Goal: Information Seeking & Learning: Learn about a topic

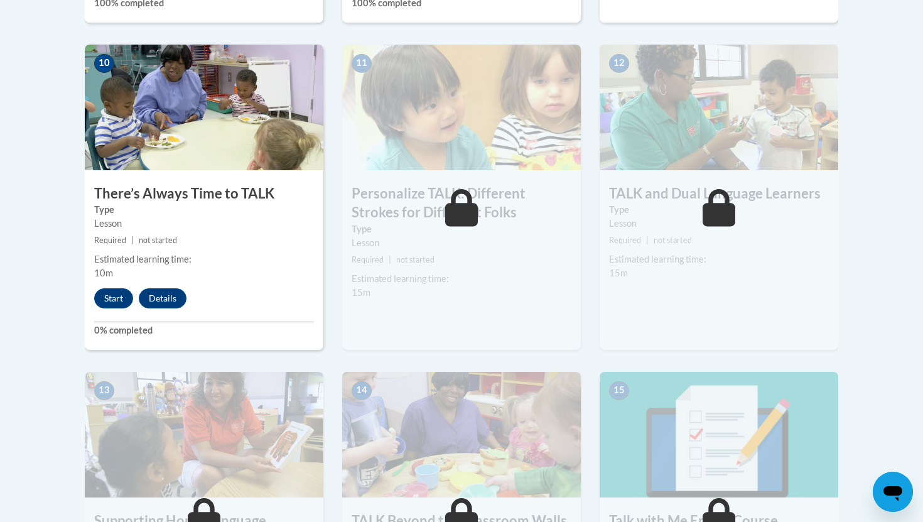
scroll to position [1409, 0]
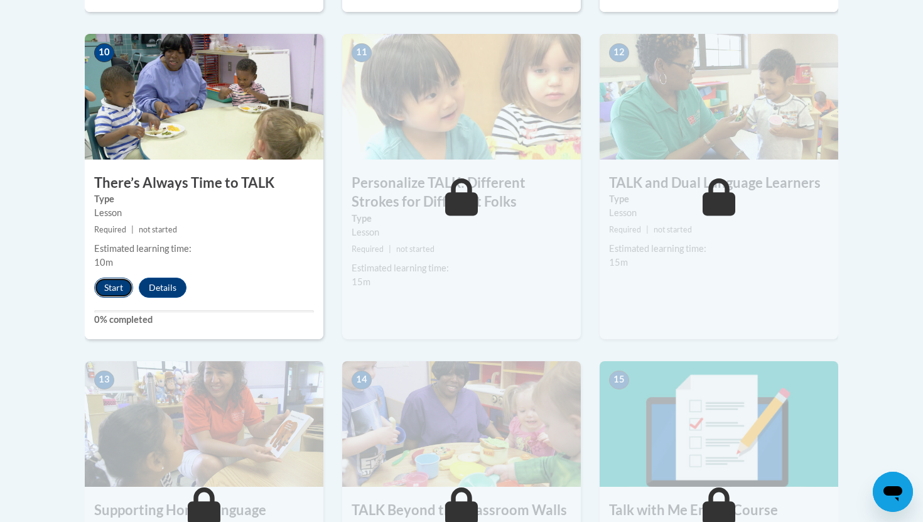
click at [122, 284] on button "Start" at bounding box center [113, 288] width 39 height 20
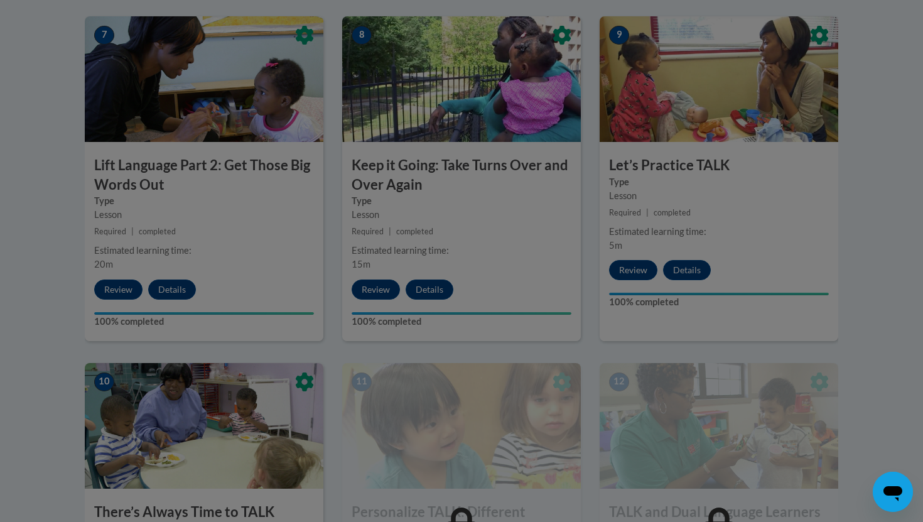
scroll to position [1081, 0]
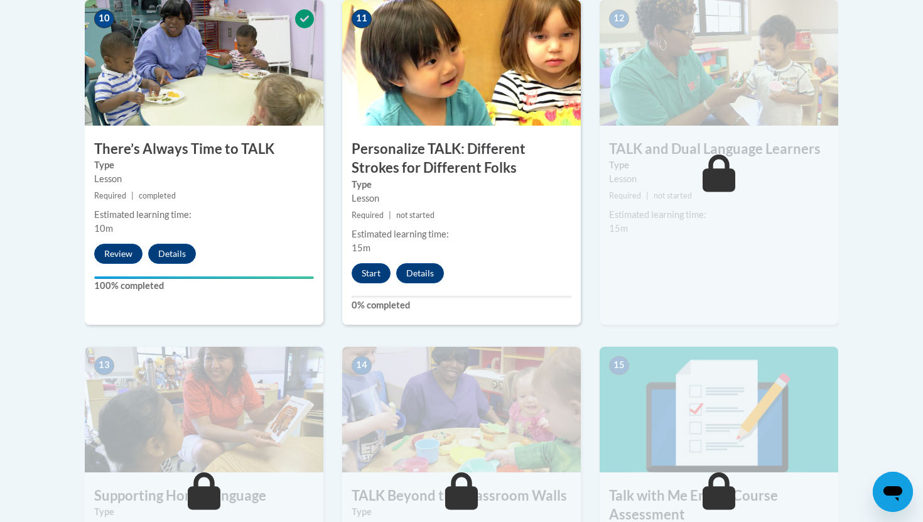
scroll to position [1466, 0]
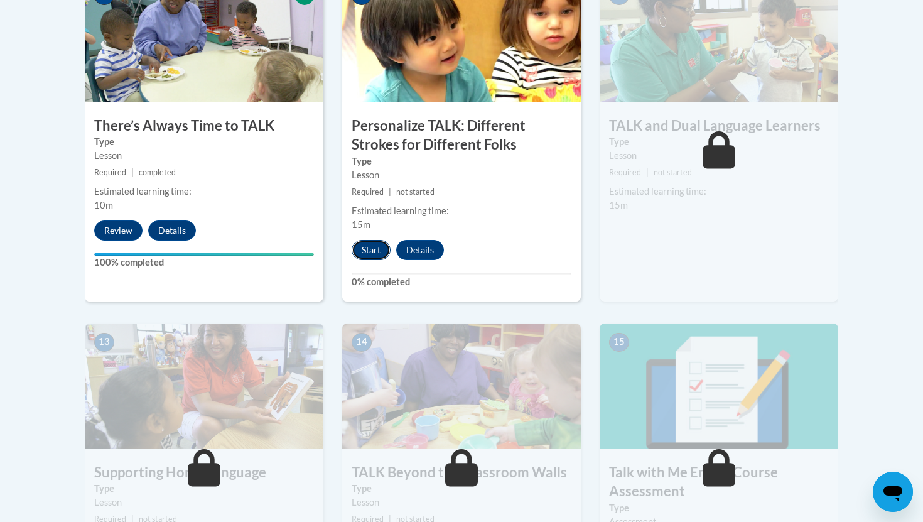
click at [380, 251] on button "Start" at bounding box center [371, 250] width 39 height 20
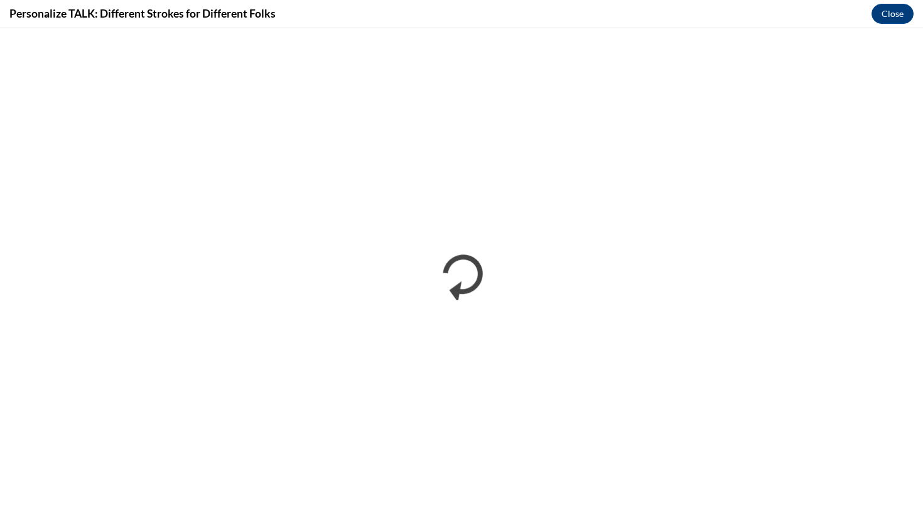
scroll to position [0, 0]
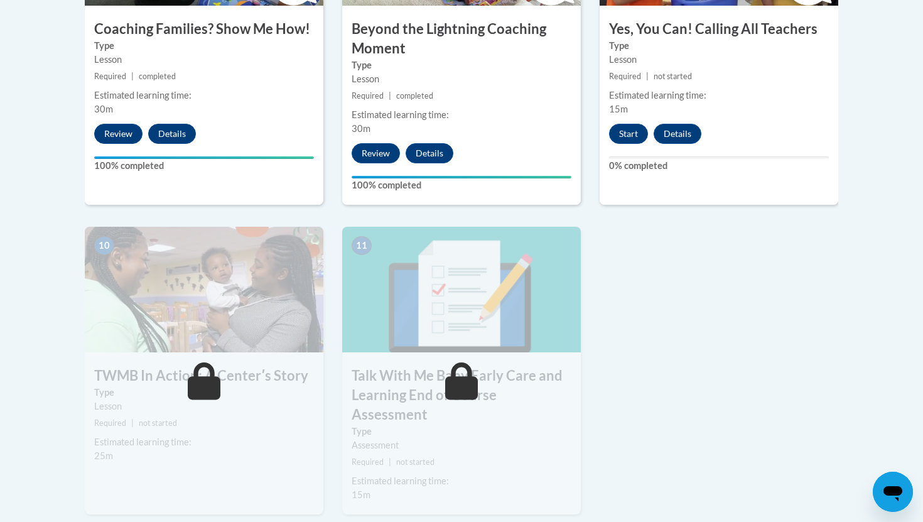
scroll to position [1292, 0]
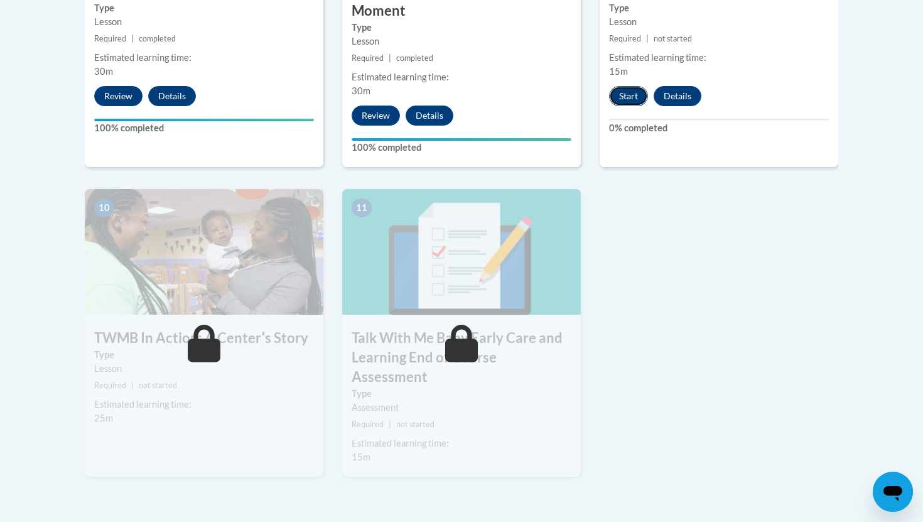
click at [624, 86] on button "Start" at bounding box center [628, 96] width 39 height 20
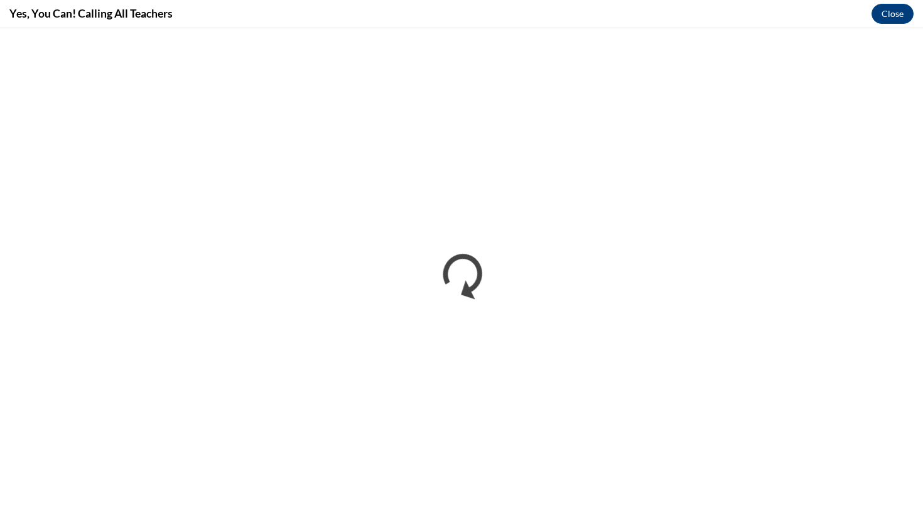
scroll to position [0, 0]
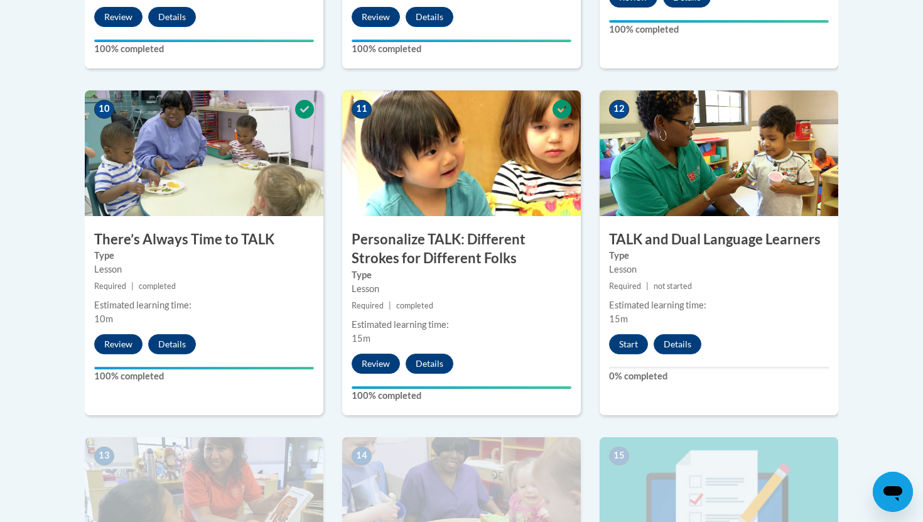
scroll to position [1362, 0]
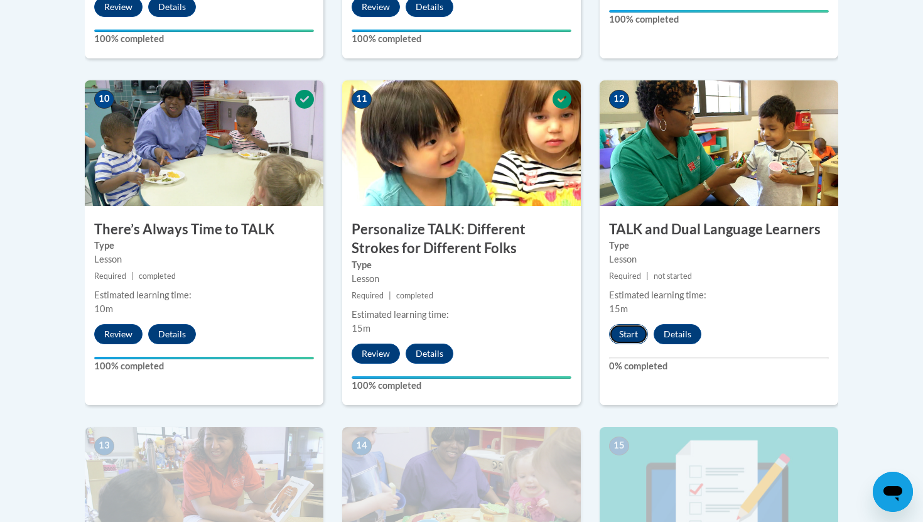
click at [618, 331] on button "Start" at bounding box center [628, 334] width 39 height 20
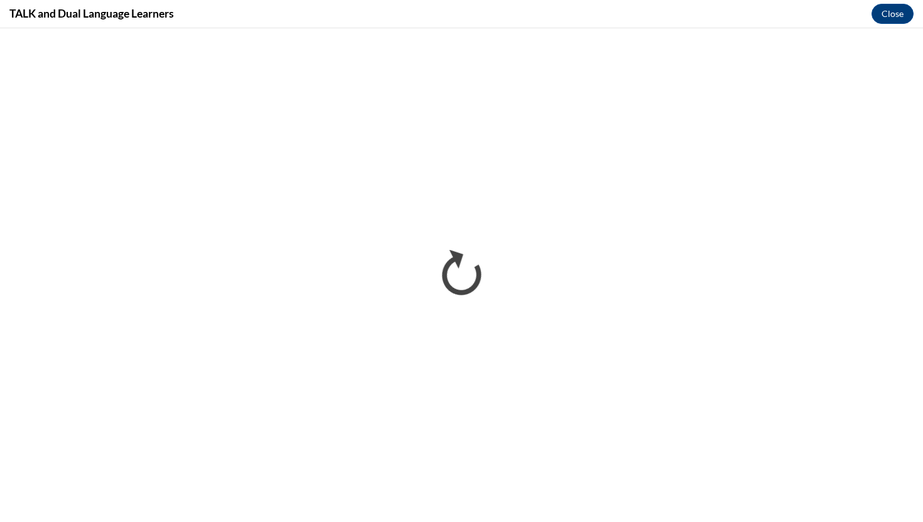
scroll to position [0, 0]
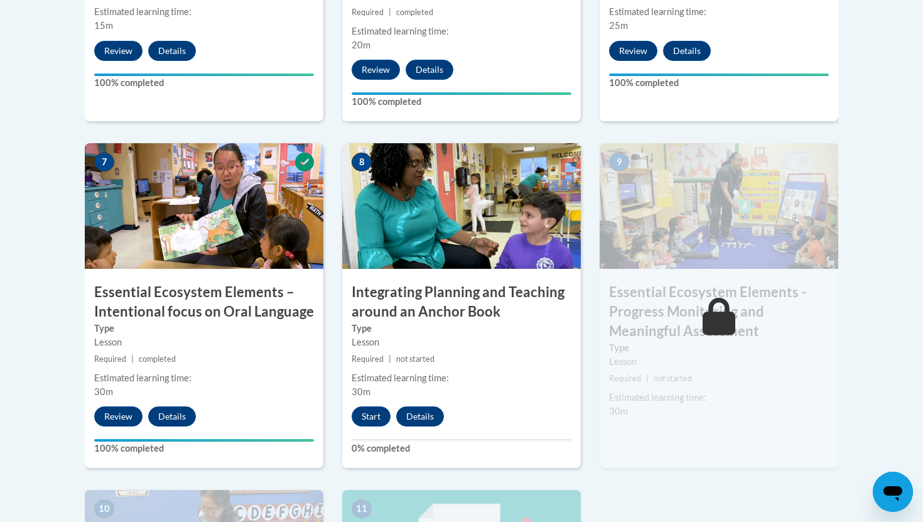
scroll to position [994, 0]
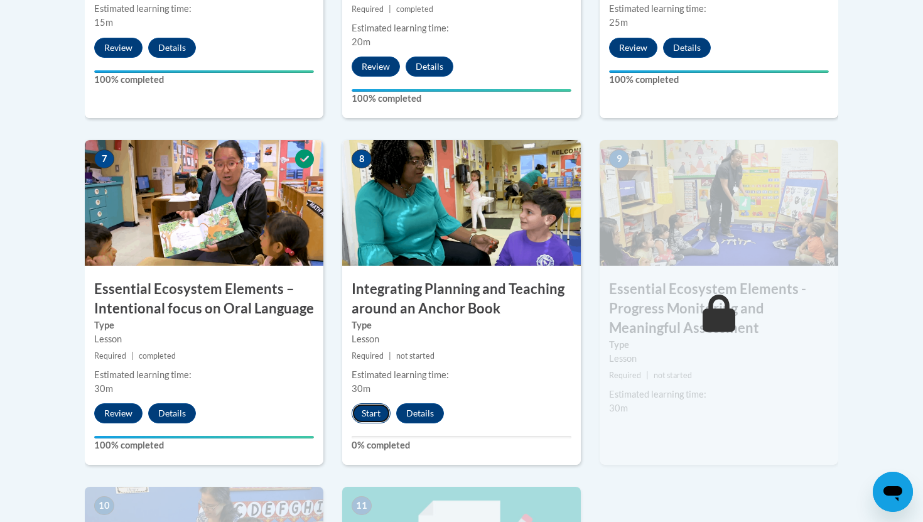
click at [365, 415] on button "Start" at bounding box center [371, 413] width 39 height 20
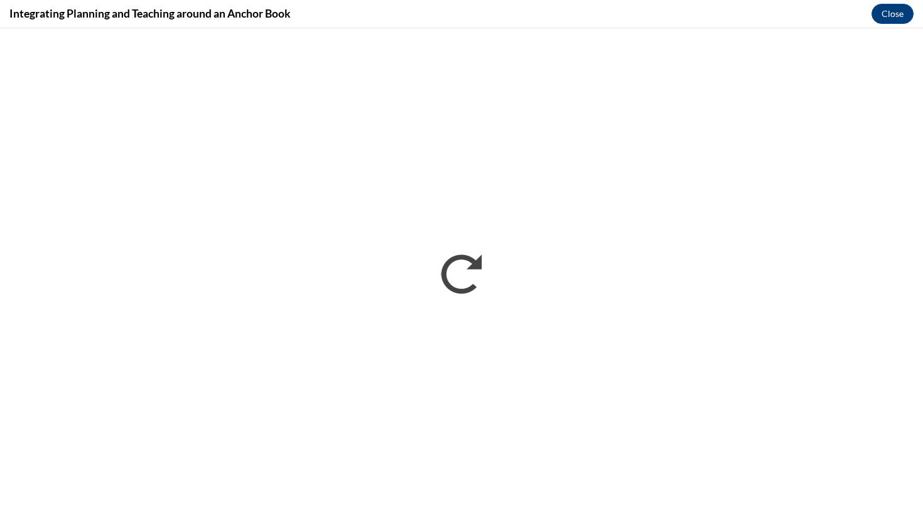
scroll to position [0, 0]
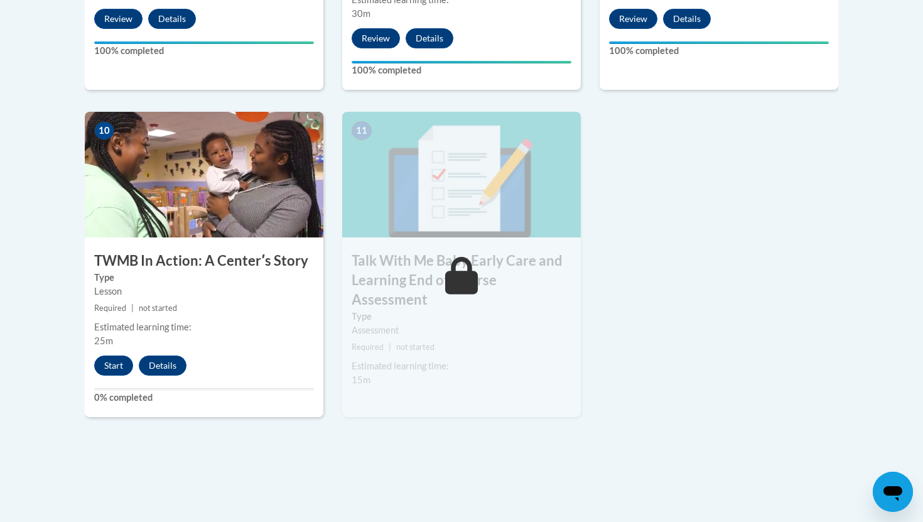
scroll to position [1423, 0]
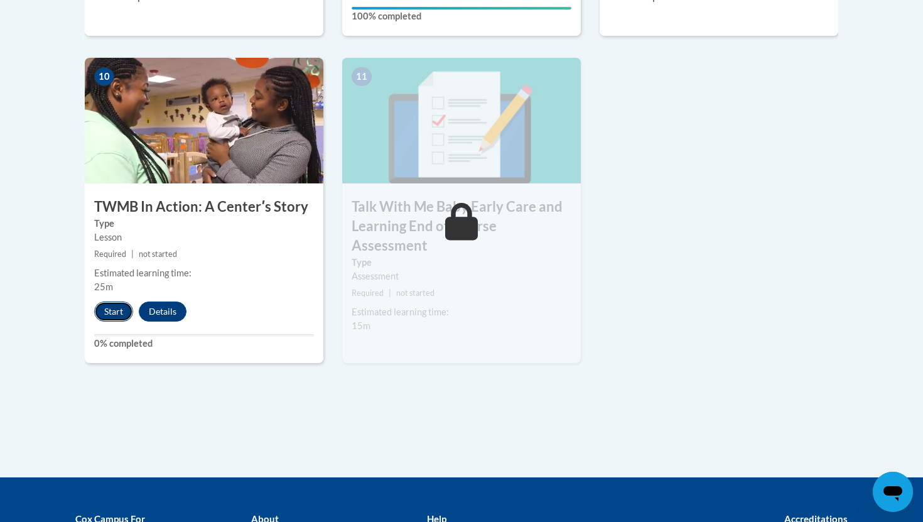
click at [116, 301] on button "Start" at bounding box center [113, 311] width 39 height 20
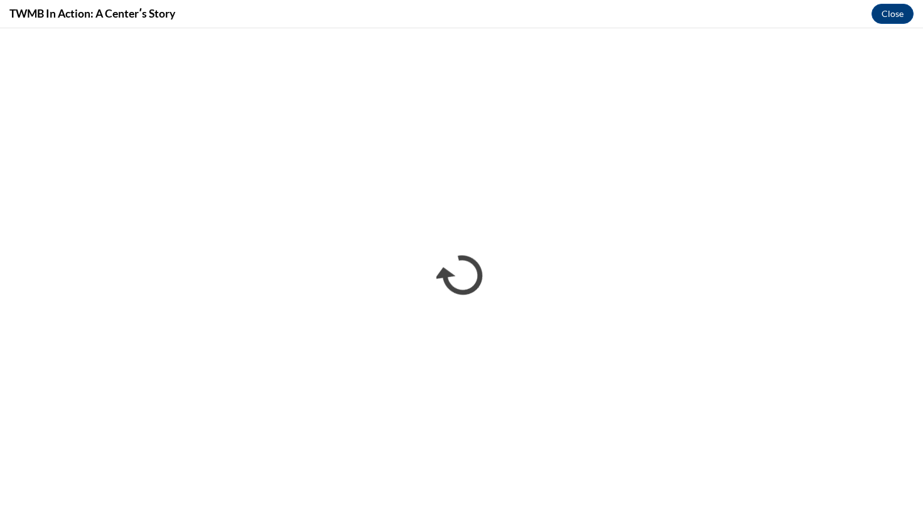
scroll to position [0, 0]
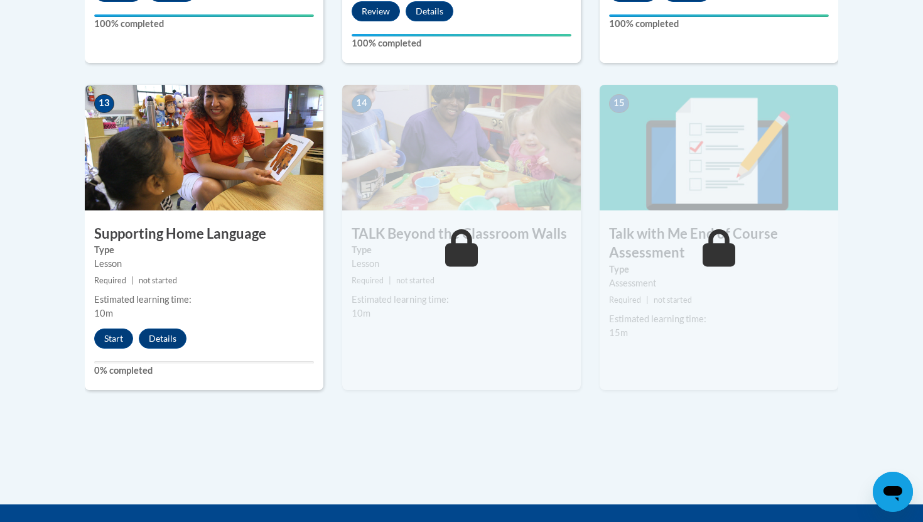
scroll to position [1894, 0]
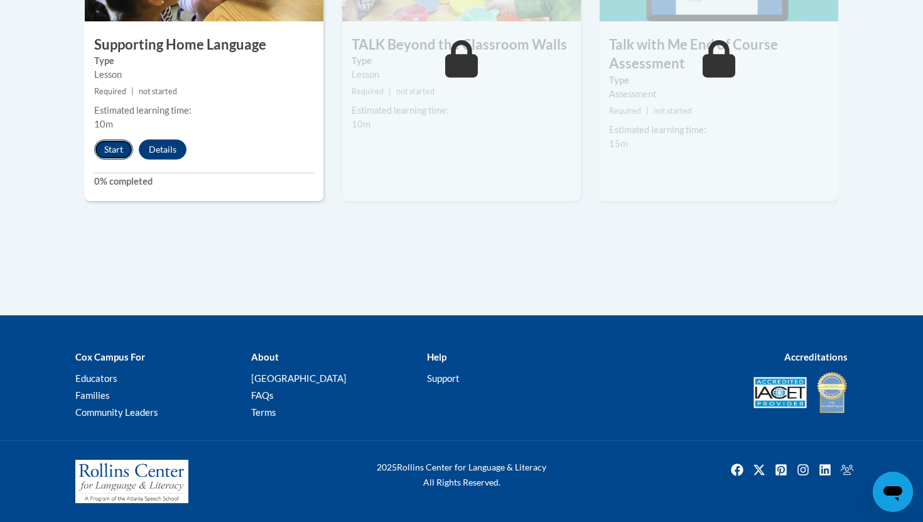
click at [117, 148] on button "Start" at bounding box center [113, 149] width 39 height 20
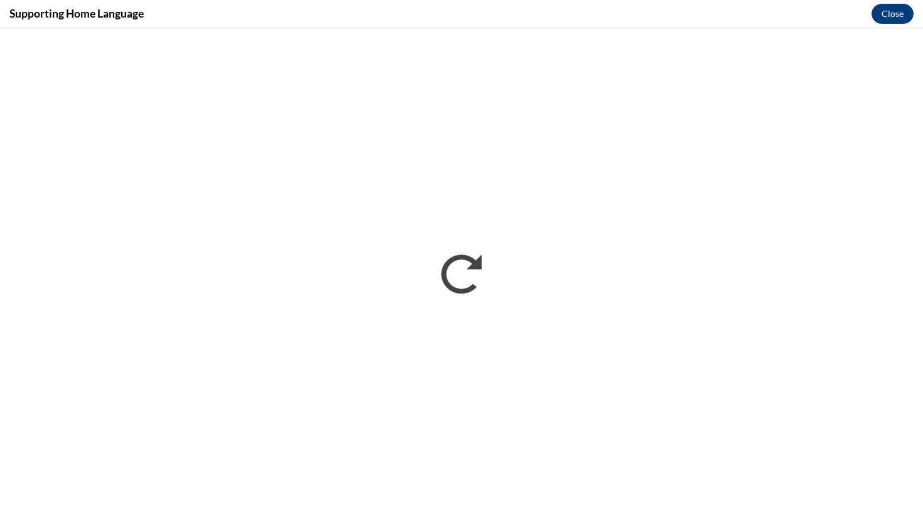
scroll to position [0, 0]
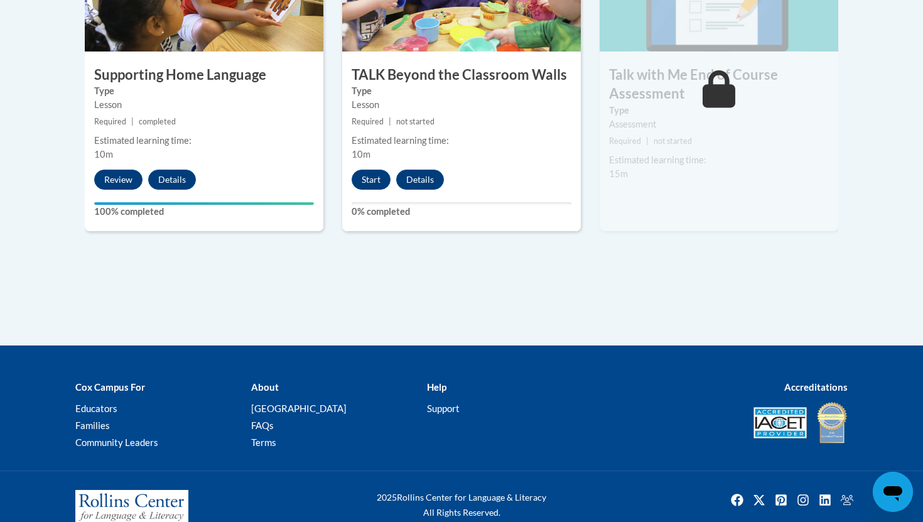
scroll to position [1894, 0]
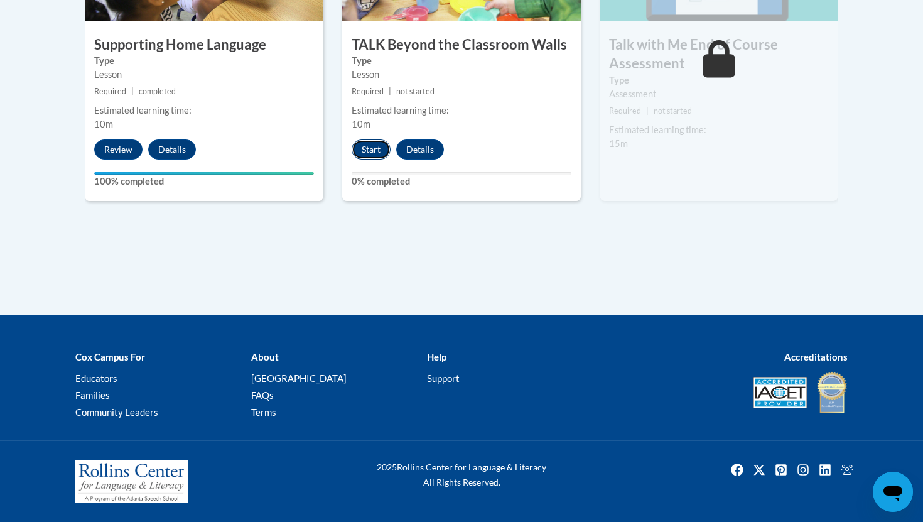
click at [370, 150] on button "Start" at bounding box center [371, 149] width 39 height 20
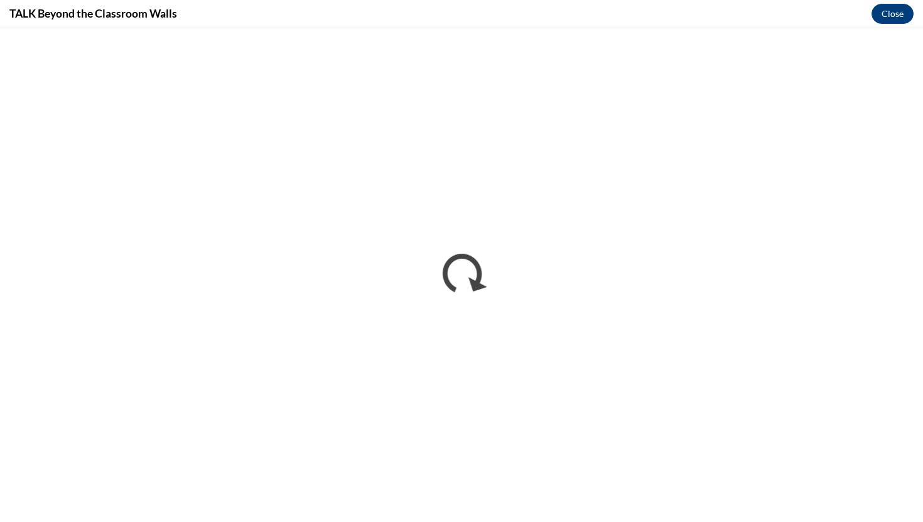
scroll to position [0, 0]
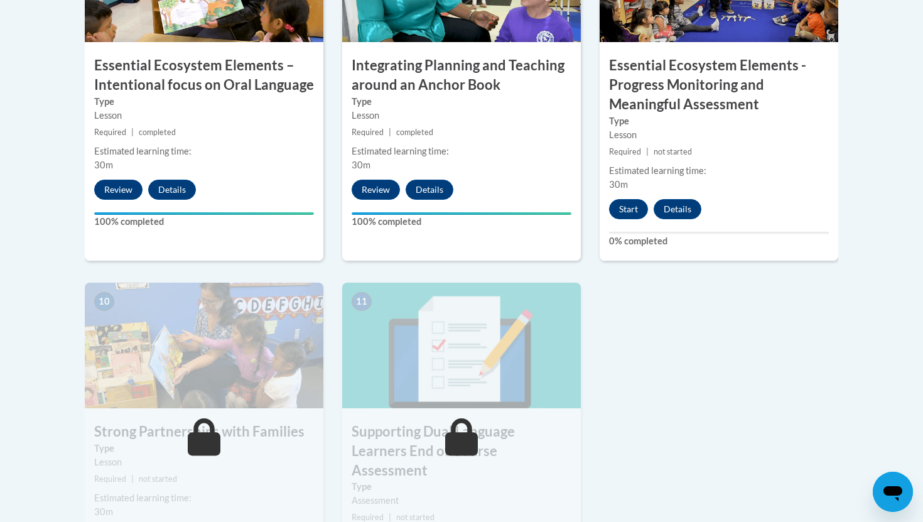
scroll to position [1171, 0]
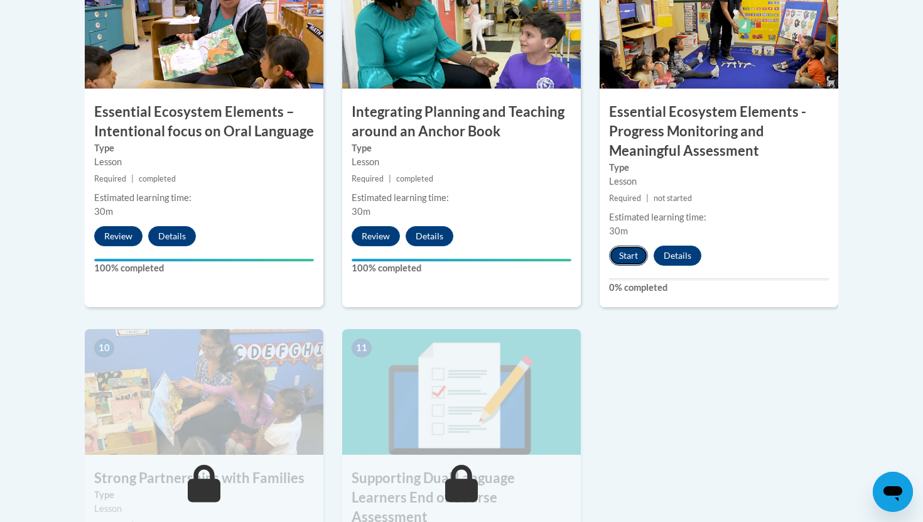
click at [625, 256] on button "Start" at bounding box center [628, 256] width 39 height 20
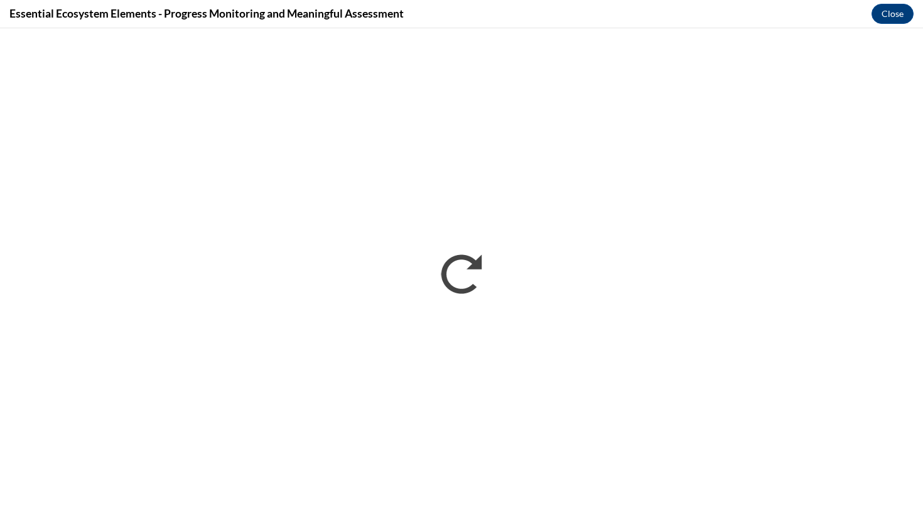
scroll to position [0, 0]
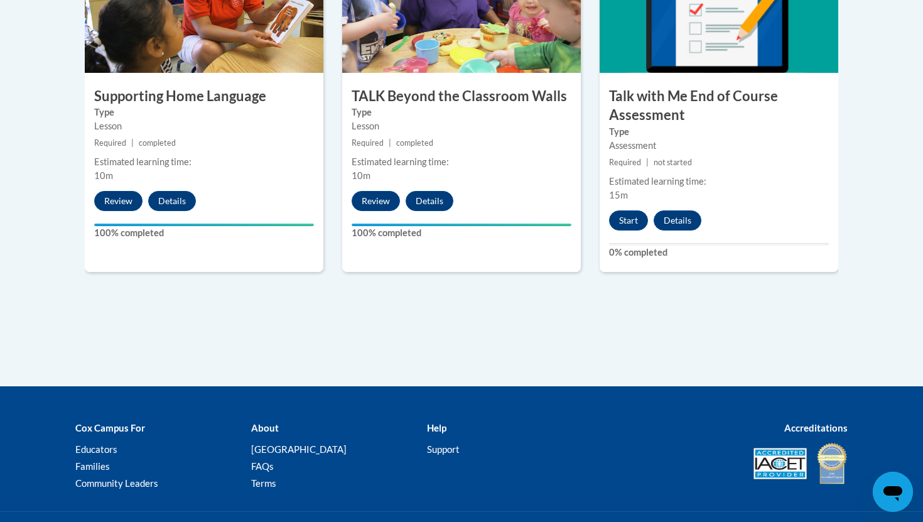
scroll to position [1913, 0]
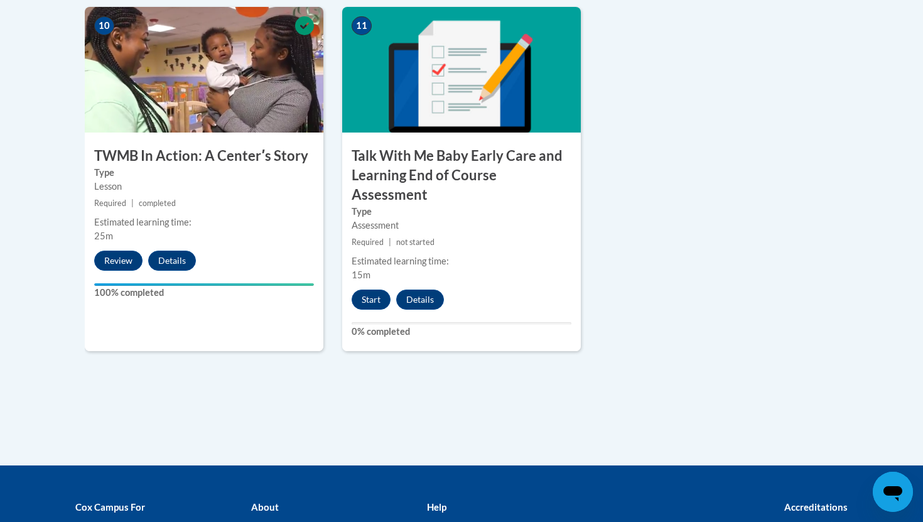
scroll to position [1585, 0]
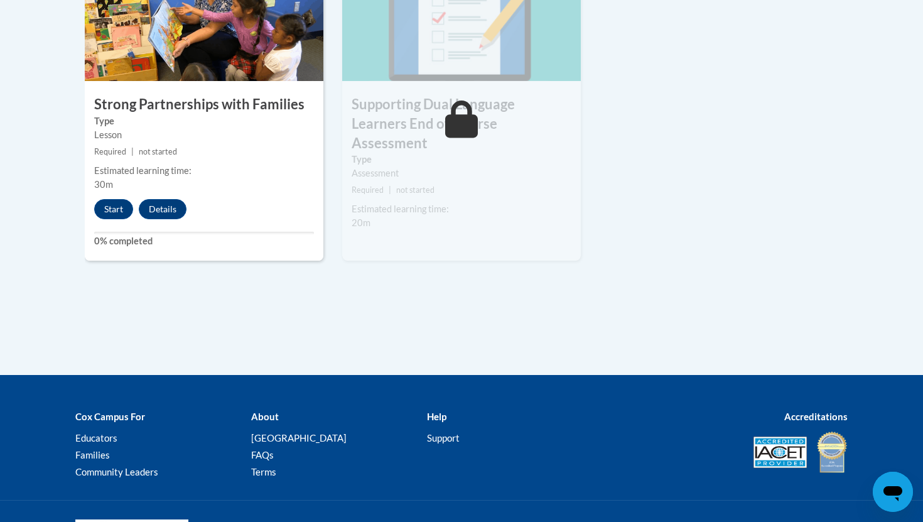
scroll to position [1605, 0]
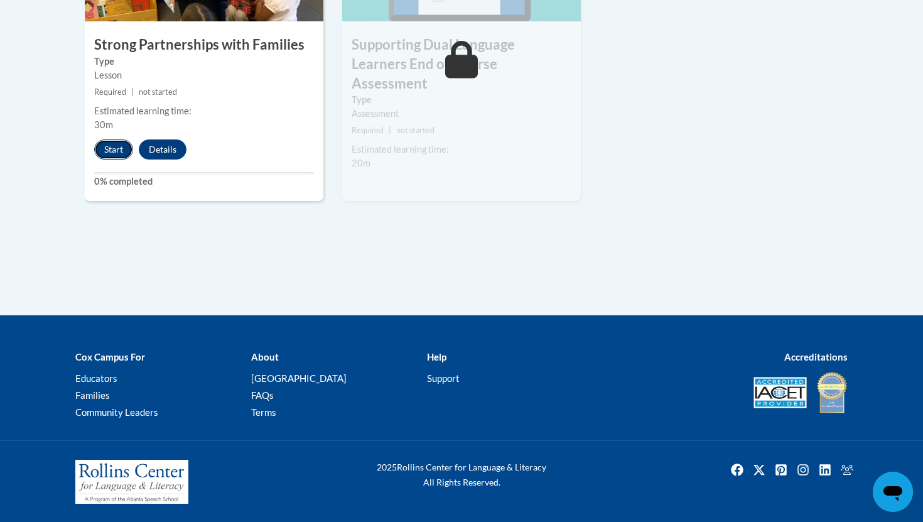
click at [107, 147] on button "Start" at bounding box center [113, 149] width 39 height 20
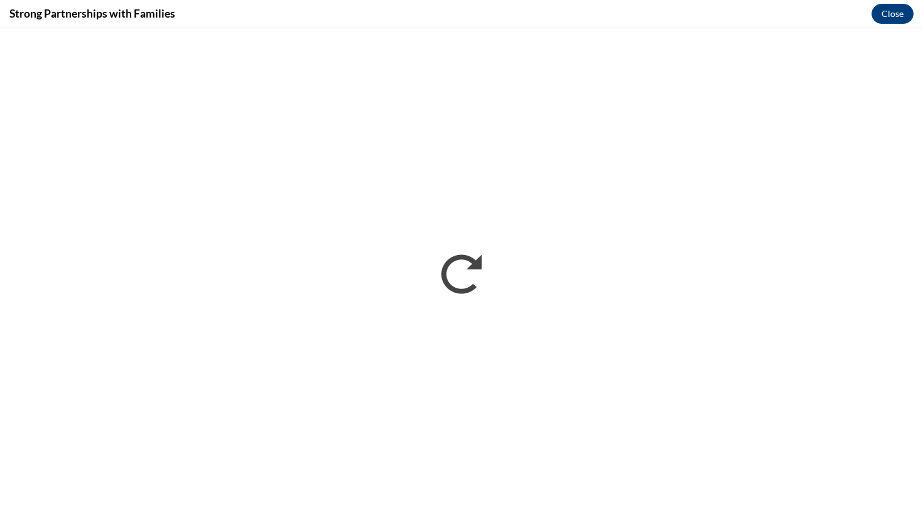
scroll to position [0, 0]
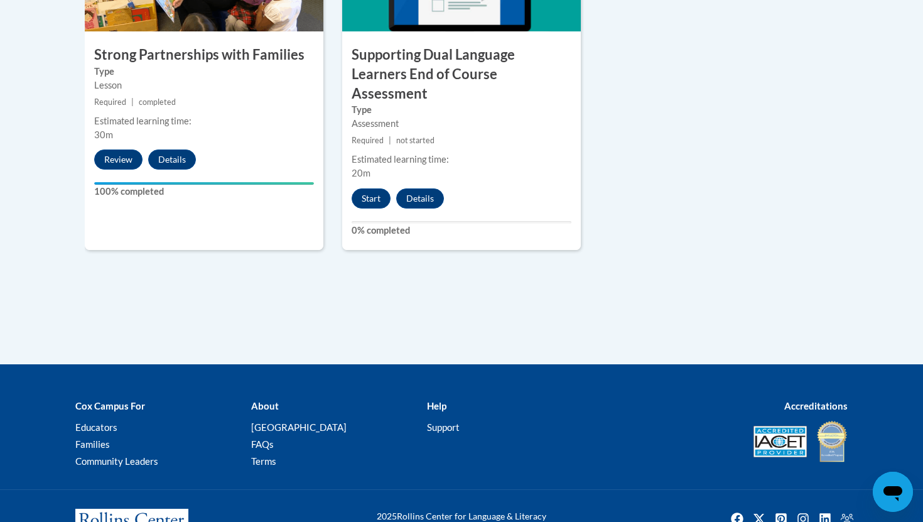
scroll to position [1605, 0]
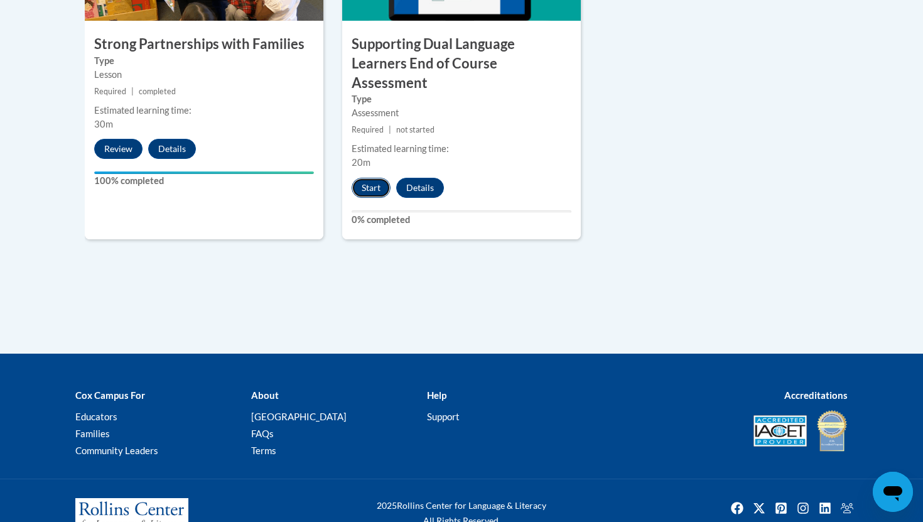
click at [361, 178] on button "Start" at bounding box center [371, 188] width 39 height 20
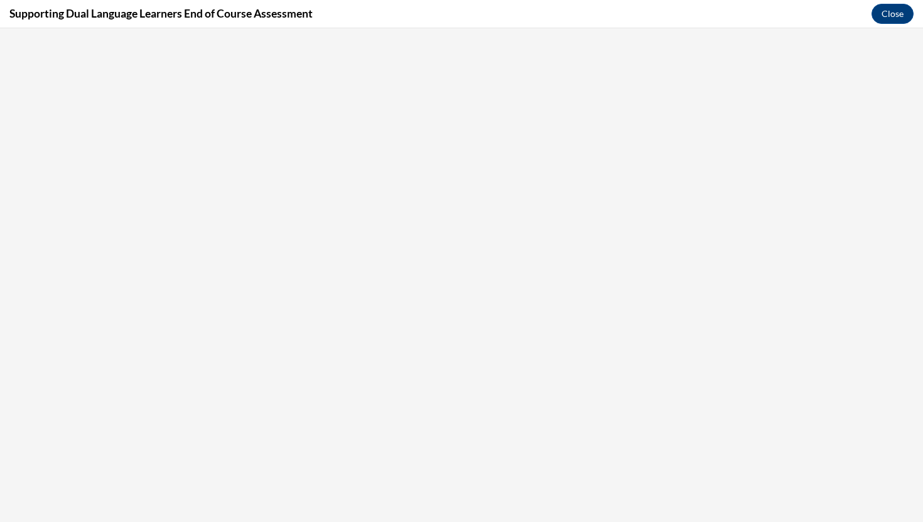
scroll to position [0, 0]
